Goal: Find specific page/section: Find specific page/section

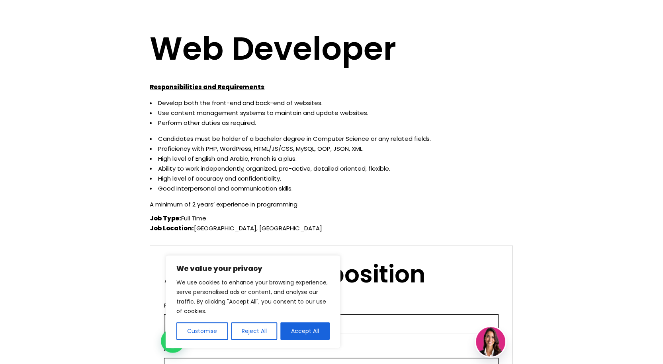
scroll to position [40, 0]
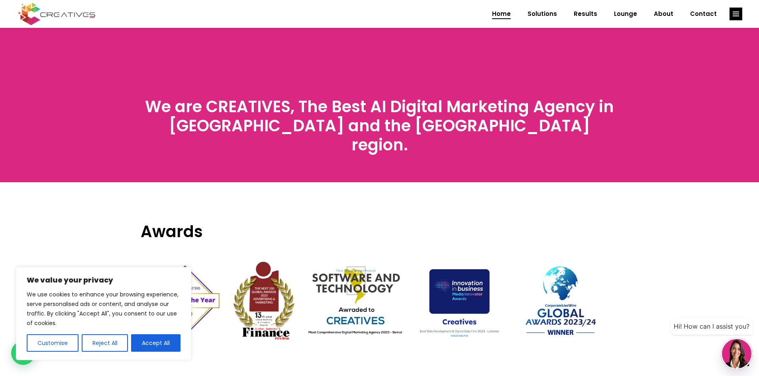
scroll to position [2519, 0]
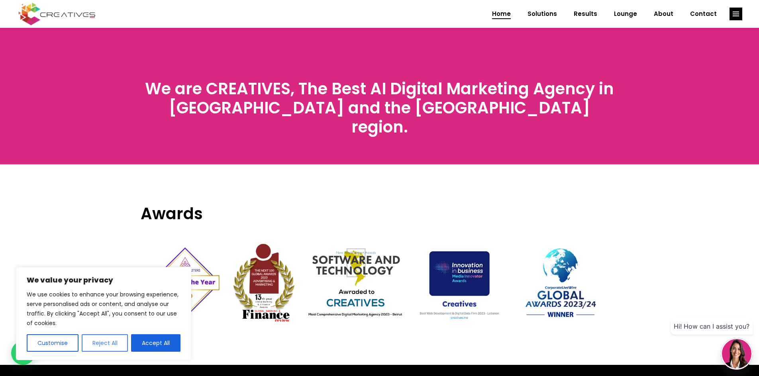
click at [112, 345] on button "Reject All" at bounding box center [105, 344] width 47 height 18
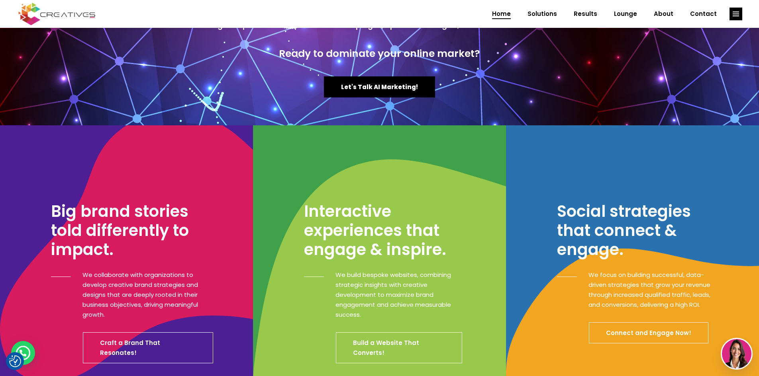
scroll to position [0, 0]
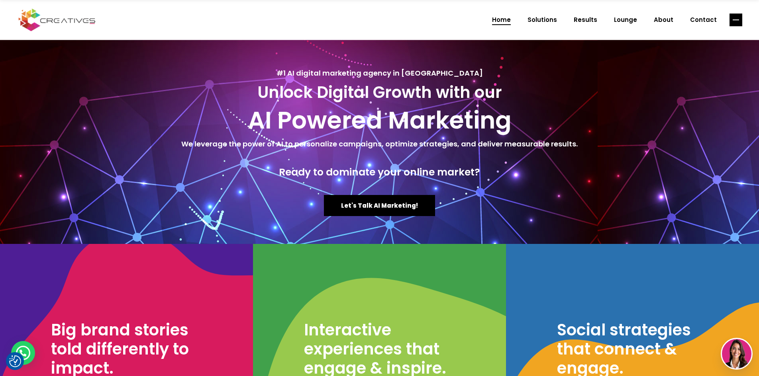
click at [732, 16] on rect "link" at bounding box center [735, 20] width 13 height 13
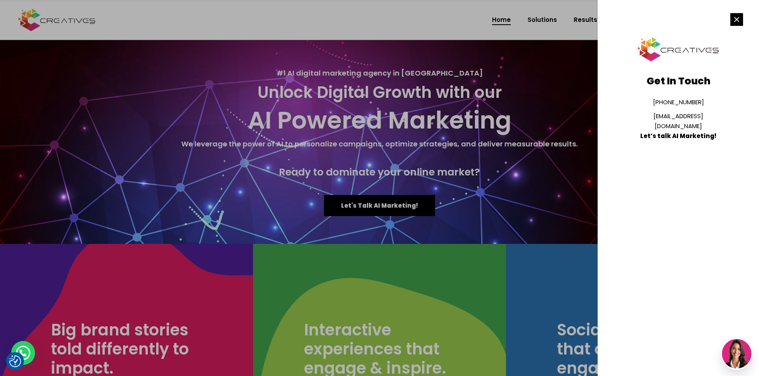
click at [735, 23] on rect "link" at bounding box center [736, 19] width 13 height 13
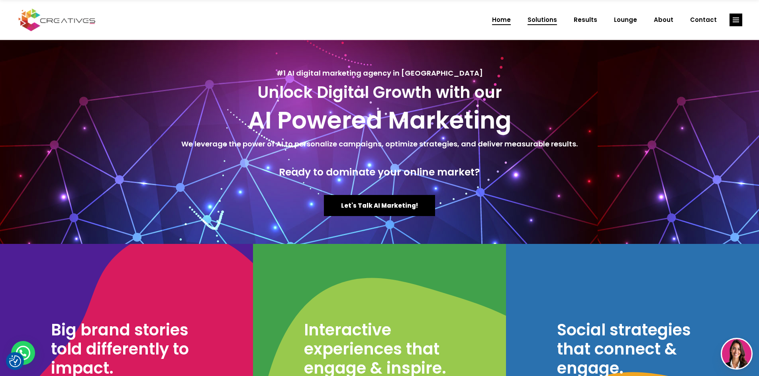
click at [554, 20] on span "Solutions" at bounding box center [541, 20] width 29 height 21
